Goal: Complete application form

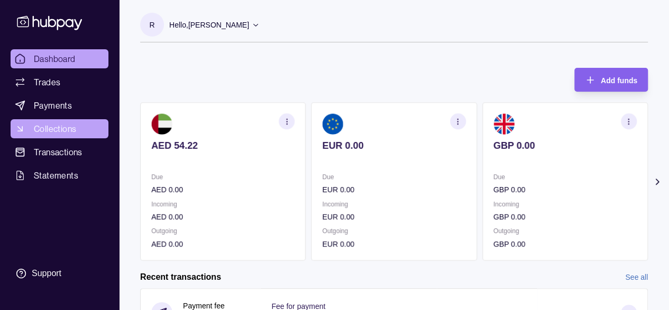
click at [60, 132] on span "Collections" at bounding box center [55, 128] width 42 height 13
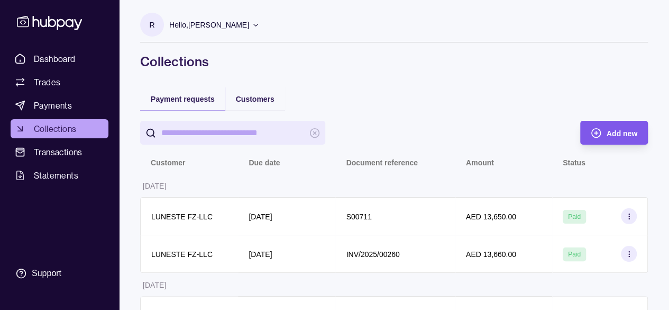
click at [604, 129] on div "Add new" at bounding box center [606, 133] width 62 height 24
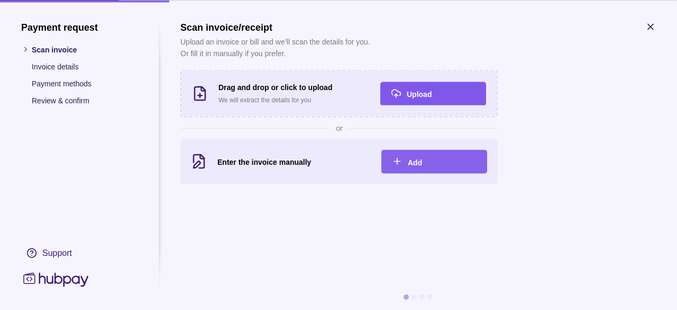
click at [435, 94] on div "Upload" at bounding box center [441, 93] width 69 height 13
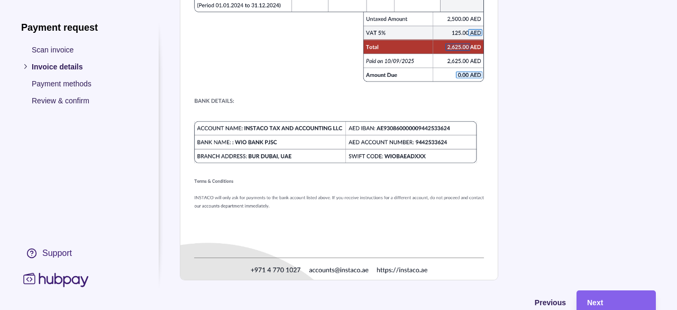
scroll to position [508, 0]
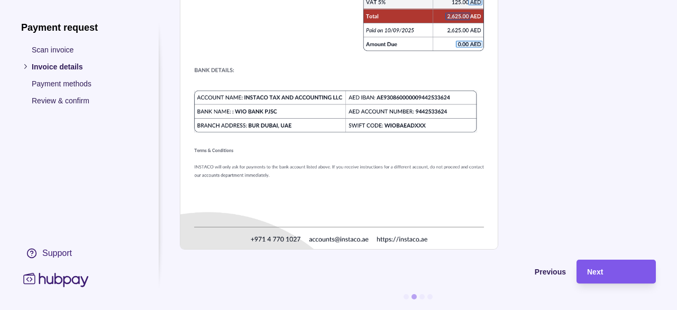
click at [599, 265] on div "Next" at bounding box center [616, 271] width 58 height 13
click at [599, 268] on span "Next" at bounding box center [595, 272] width 16 height 8
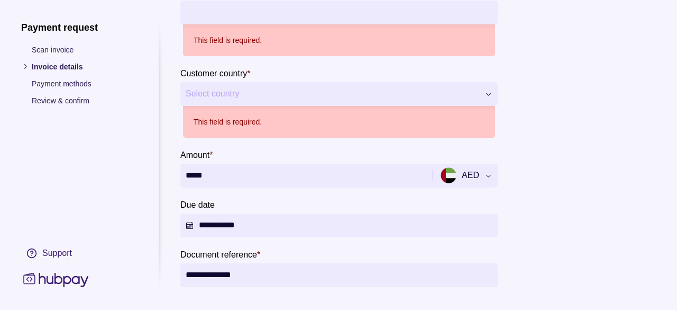
scroll to position [180, 0]
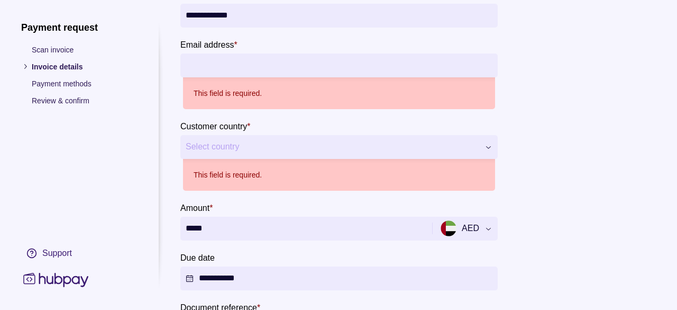
drag, startPoint x: 244, startPoint y: 54, endPoint x: 239, endPoint y: 64, distance: 10.6
click at [244, 55] on input "Email address *" at bounding box center [339, 65] width 307 height 24
type input "**********"
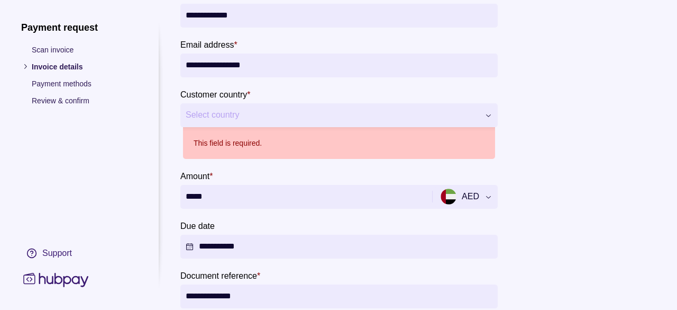
click at [232, 115] on span "Select country" at bounding box center [333, 115] width 294 height 13
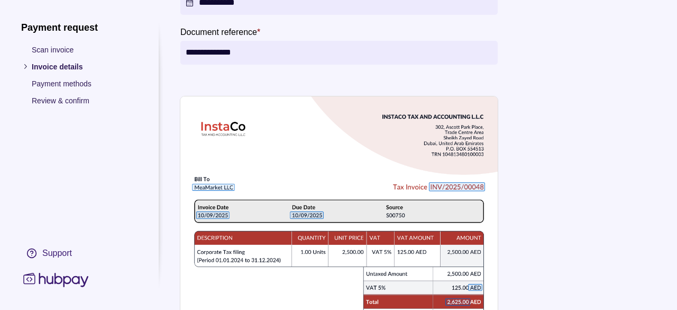
scroll to position [540, 0]
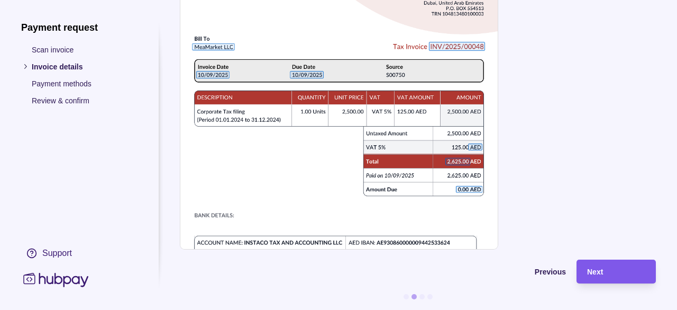
click at [608, 265] on div "Next" at bounding box center [616, 271] width 58 height 13
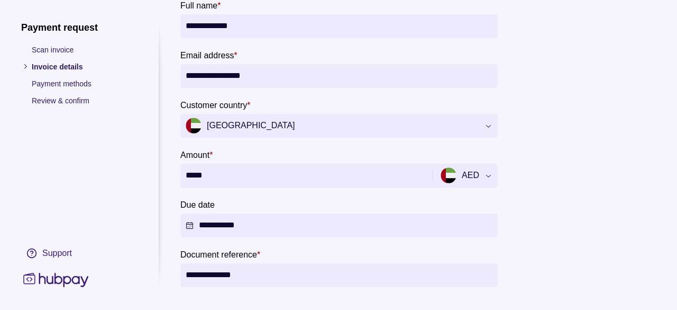
scroll to position [11, 0]
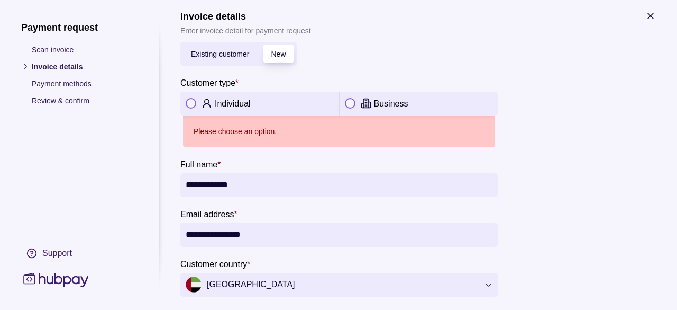
click at [350, 100] on button "button" at bounding box center [350, 103] width 11 height 11
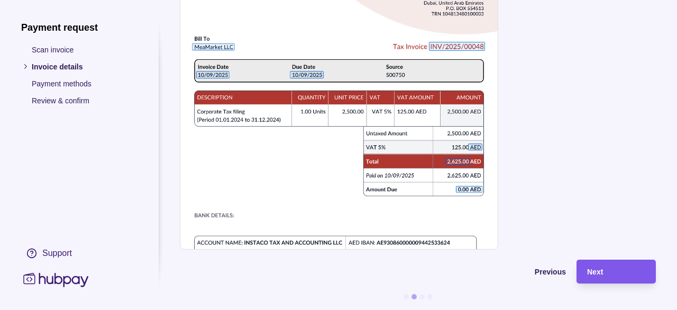
click at [614, 265] on div "Next" at bounding box center [616, 271] width 58 height 13
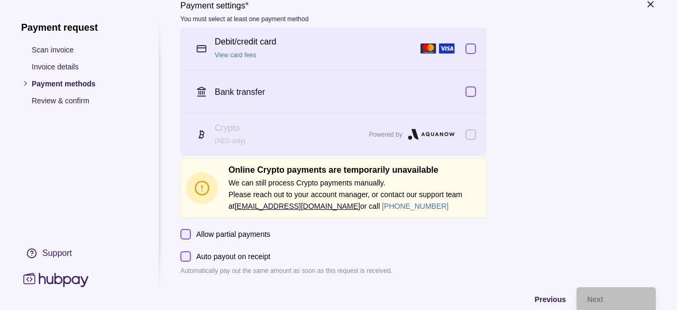
scroll to position [0, 0]
